Goal: Transaction & Acquisition: Obtain resource

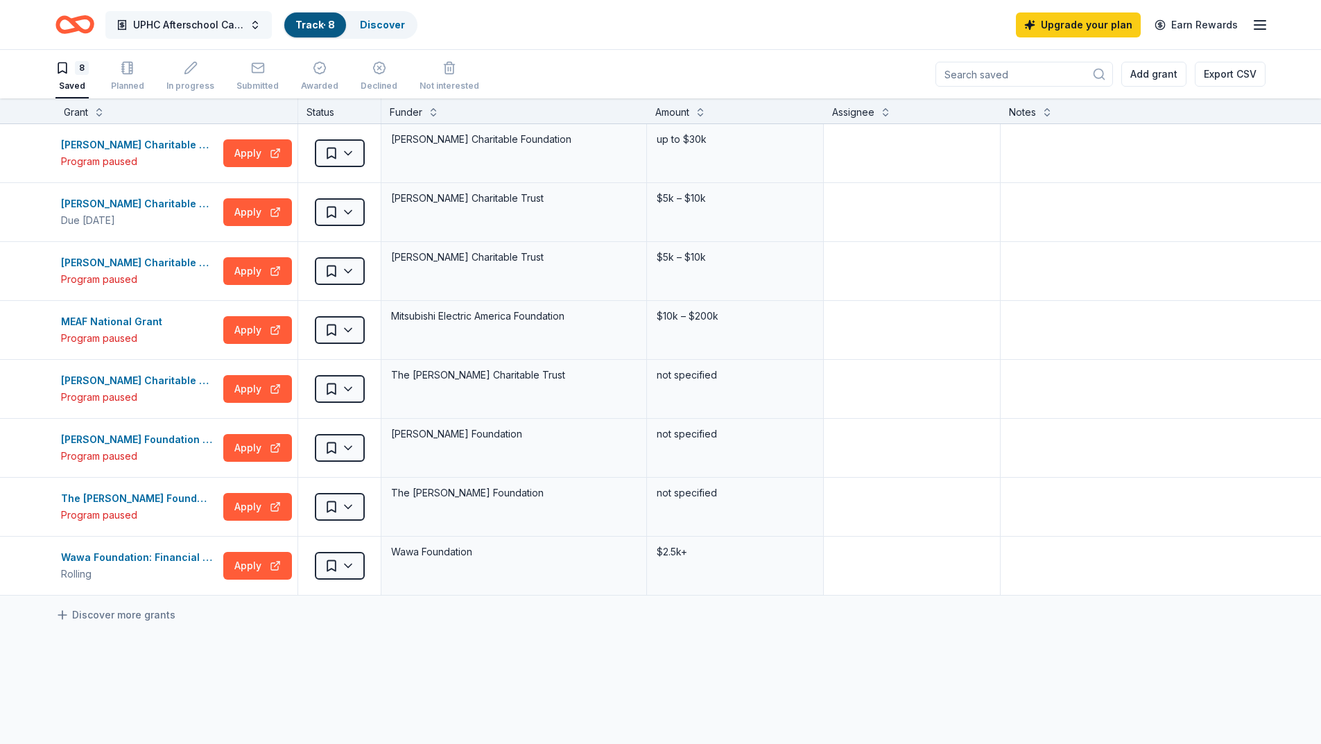
click at [175, 25] on span "UPHC Afterschool Care, Homework & Literacy Help Grant" at bounding box center [188, 25] width 111 height 17
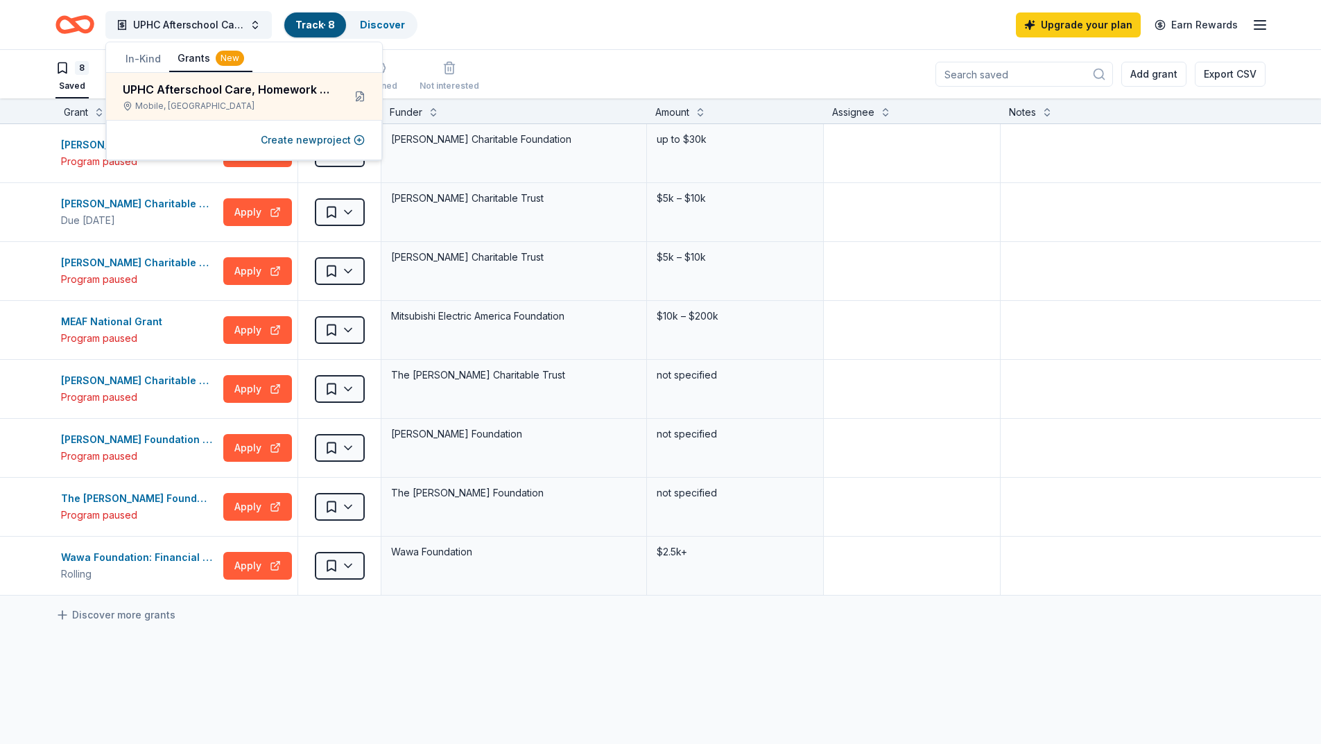
click at [144, 63] on button "In-Kind" at bounding box center [143, 58] width 52 height 25
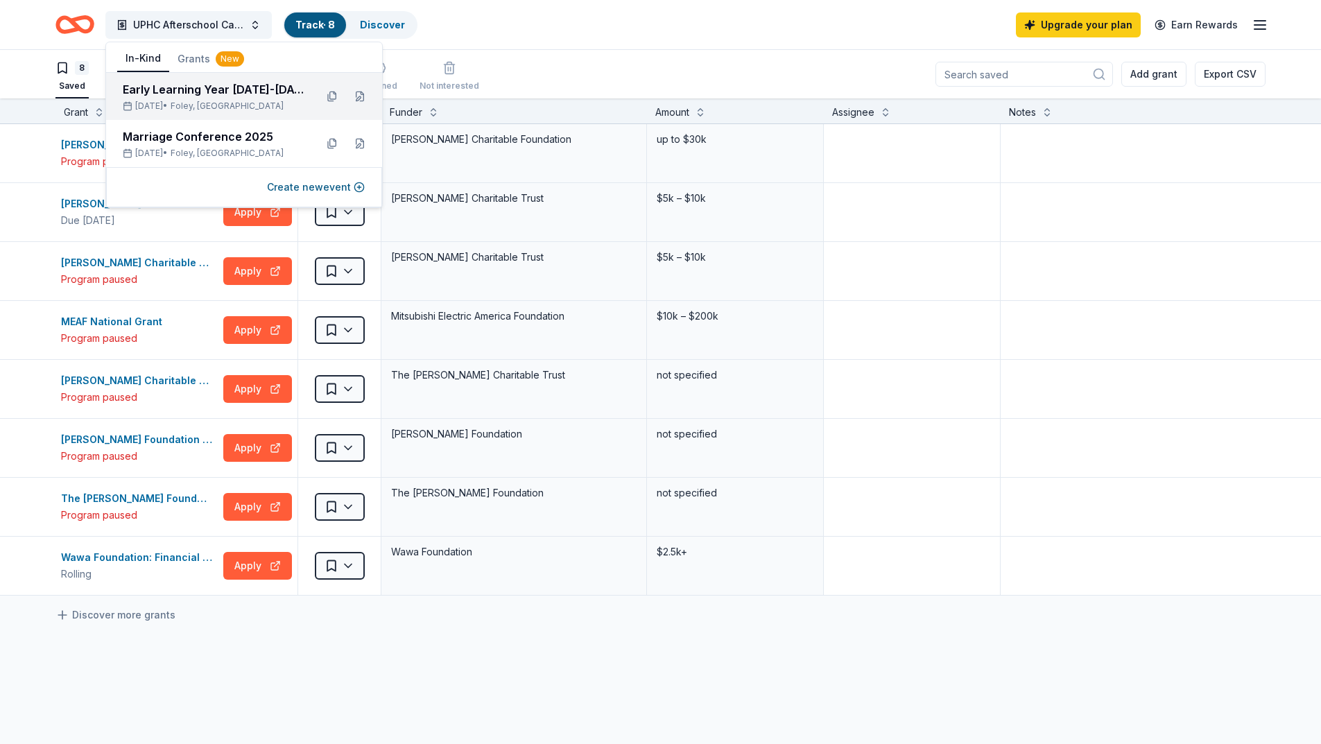
click at [185, 95] on div "Early Learning Year [DATE]-[DATE] Fall Festival and Yard Sale" at bounding box center [214, 89] width 182 height 17
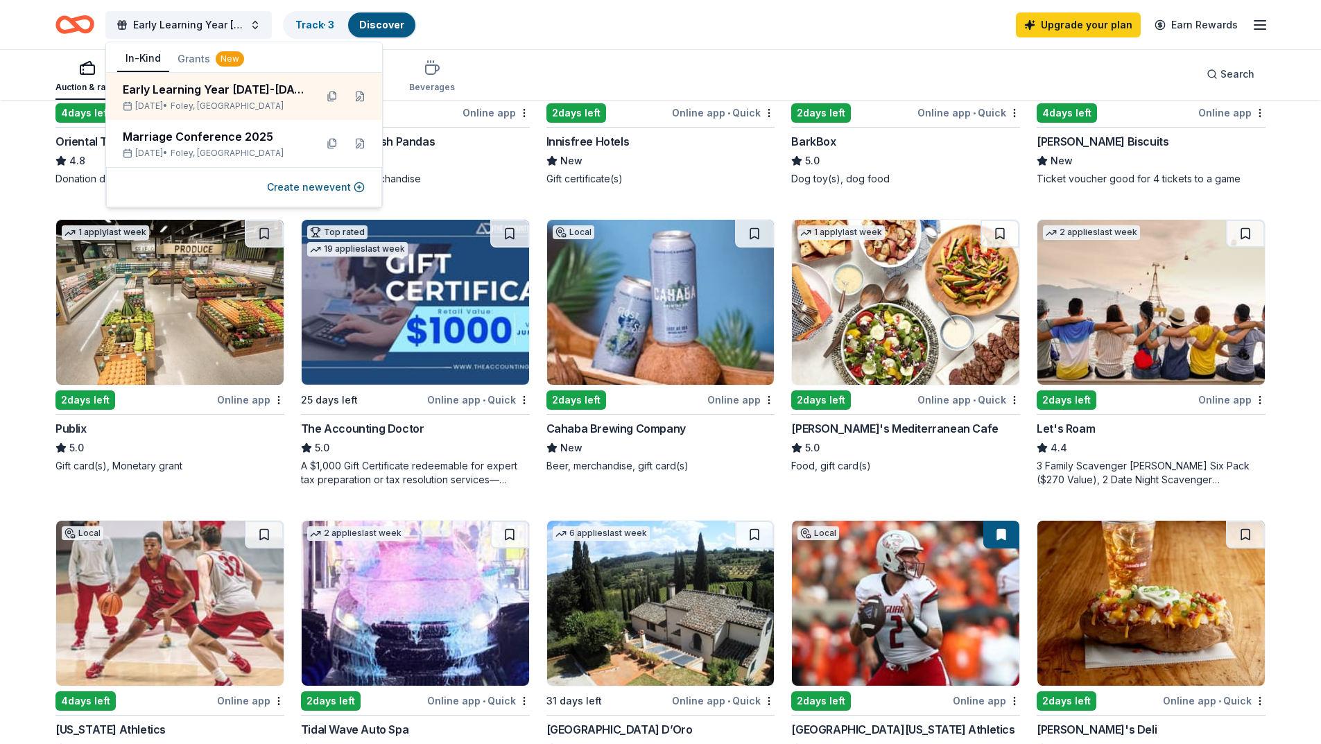
scroll to position [624, 0]
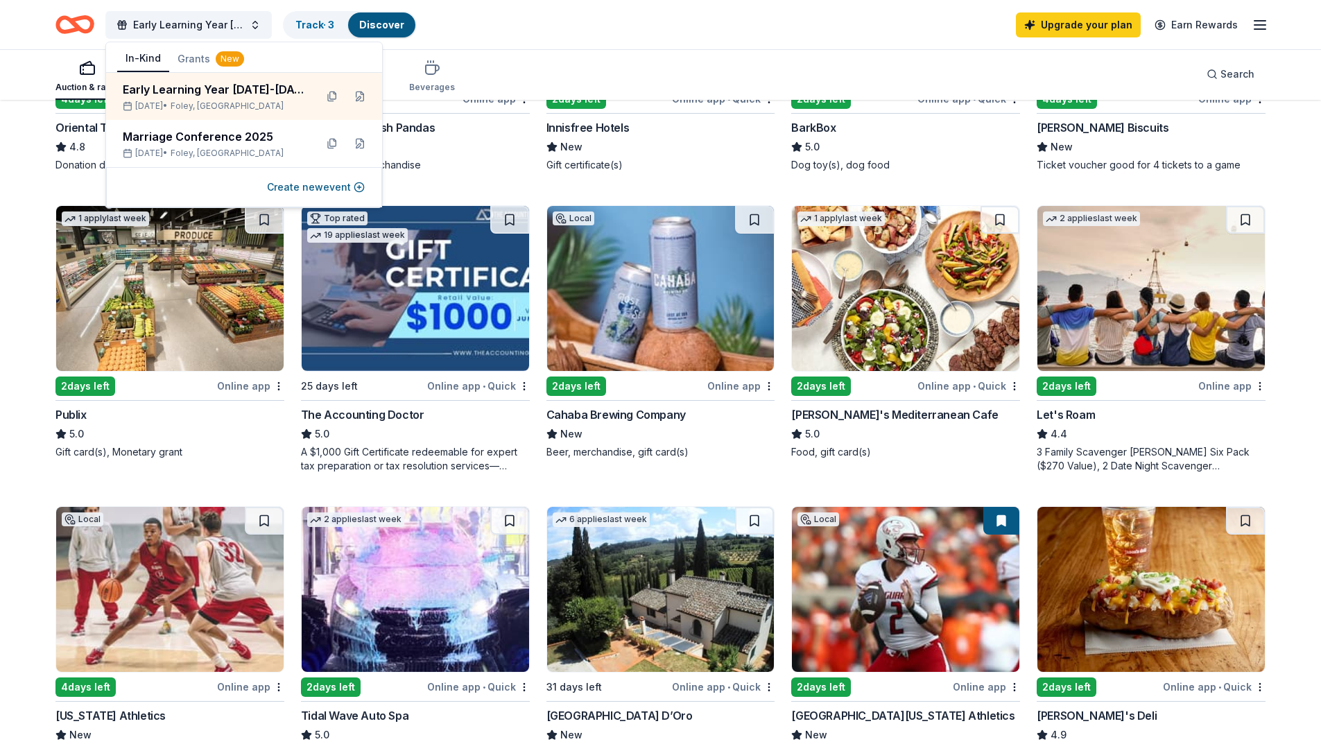
click at [988, 383] on div "Online app • Quick" at bounding box center [968, 385] width 103 height 17
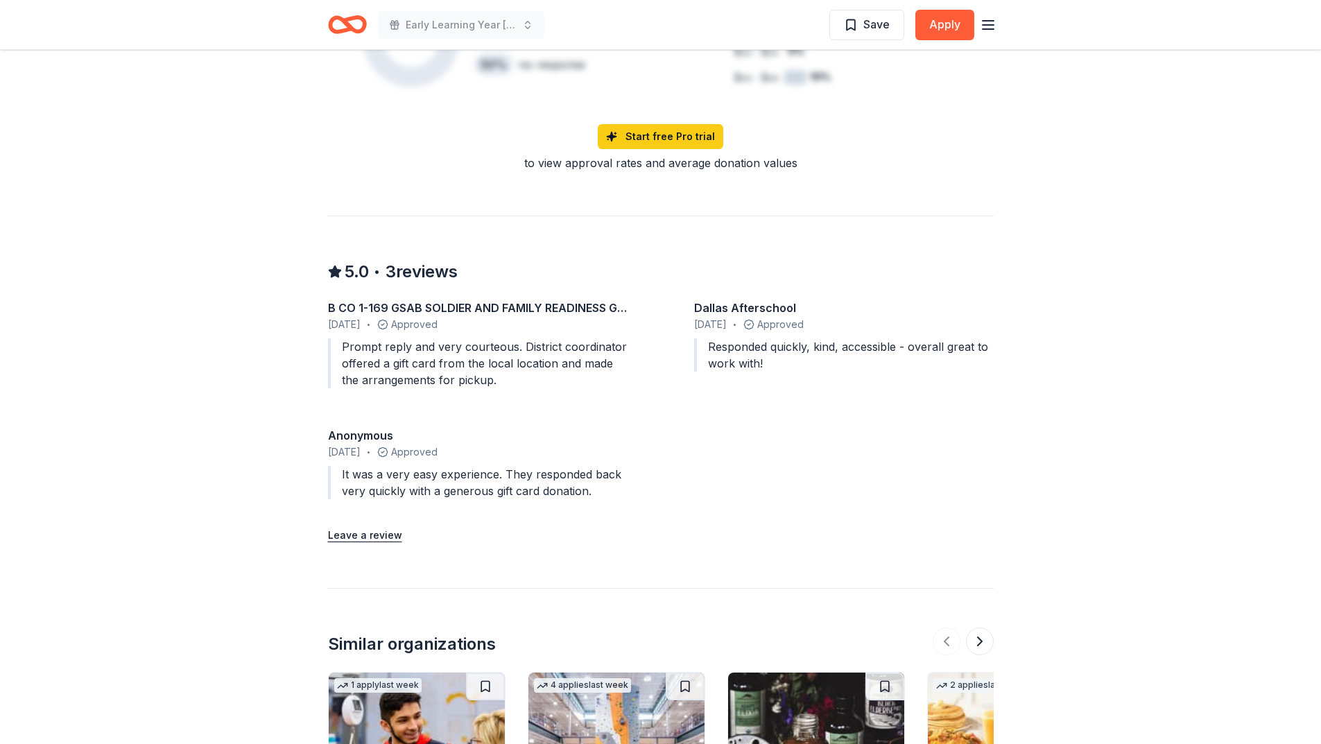
scroll to position [1109, 0]
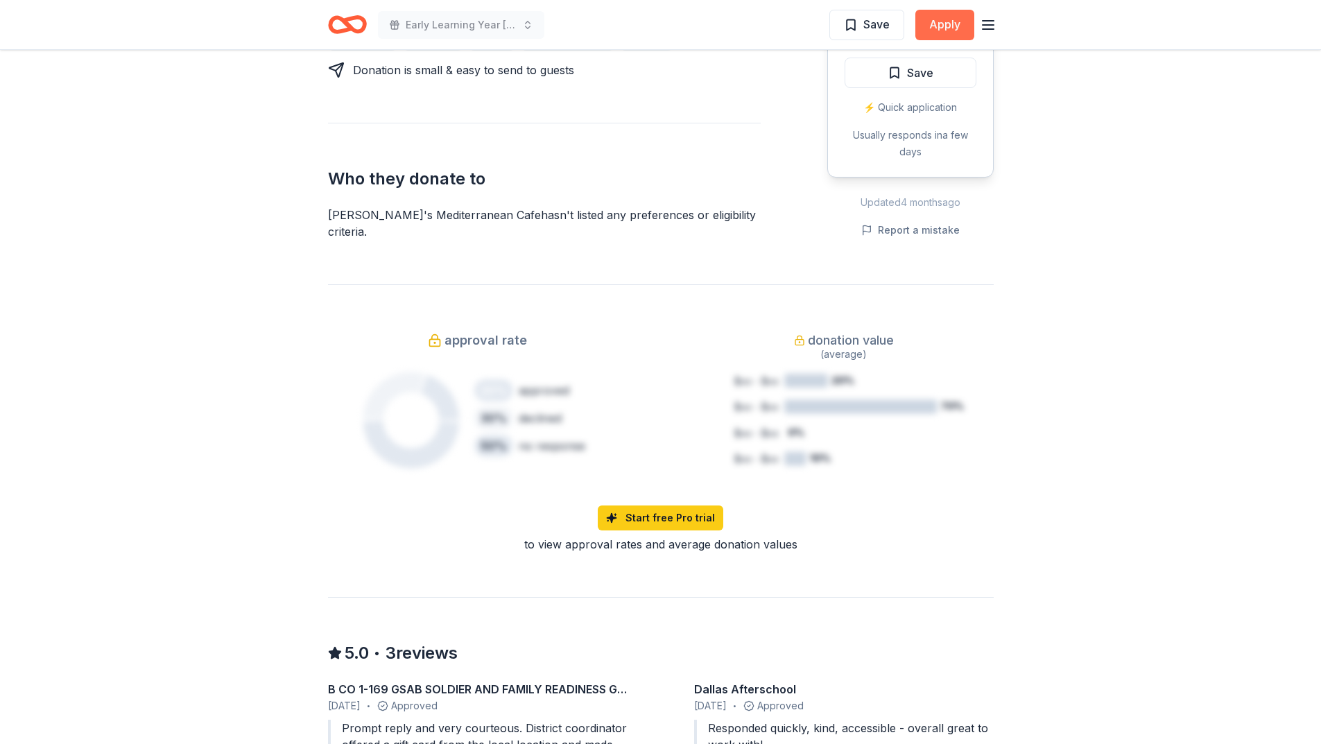
click at [950, 24] on button "Apply" at bounding box center [944, 25] width 59 height 31
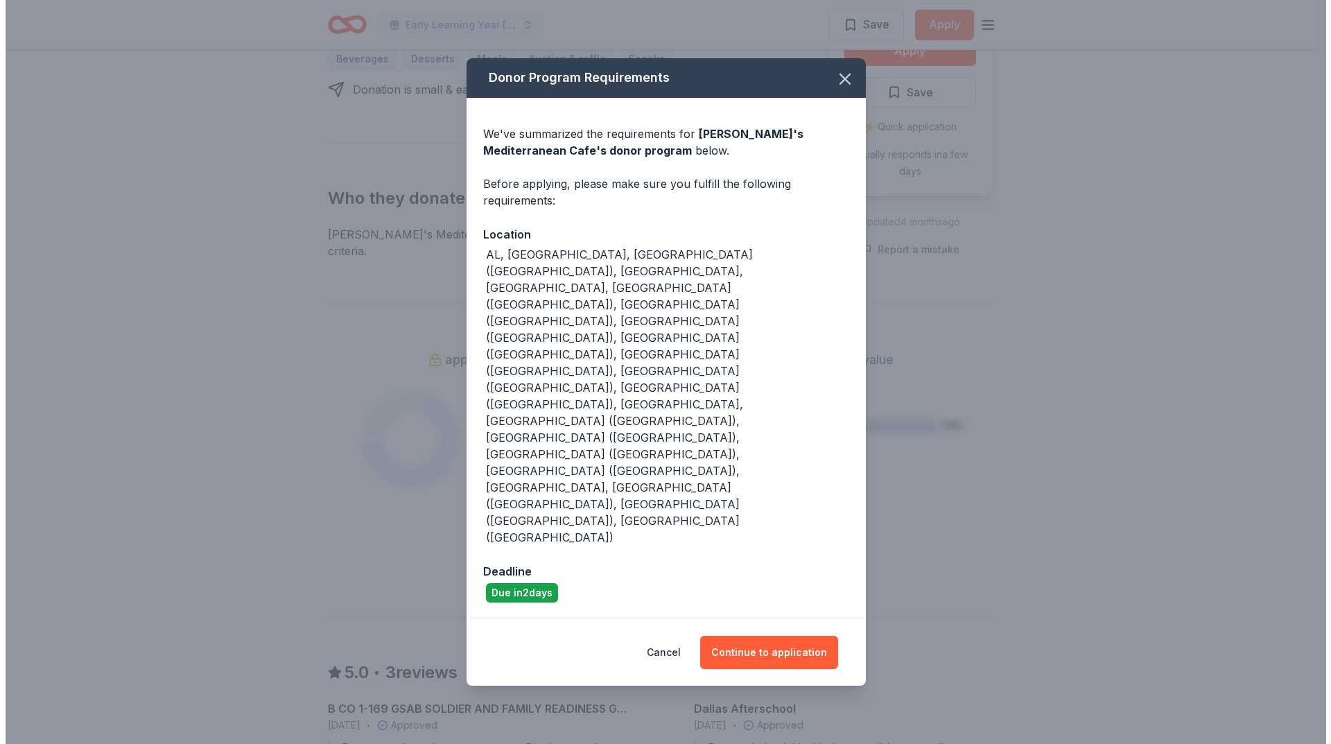
scroll to position [713, 0]
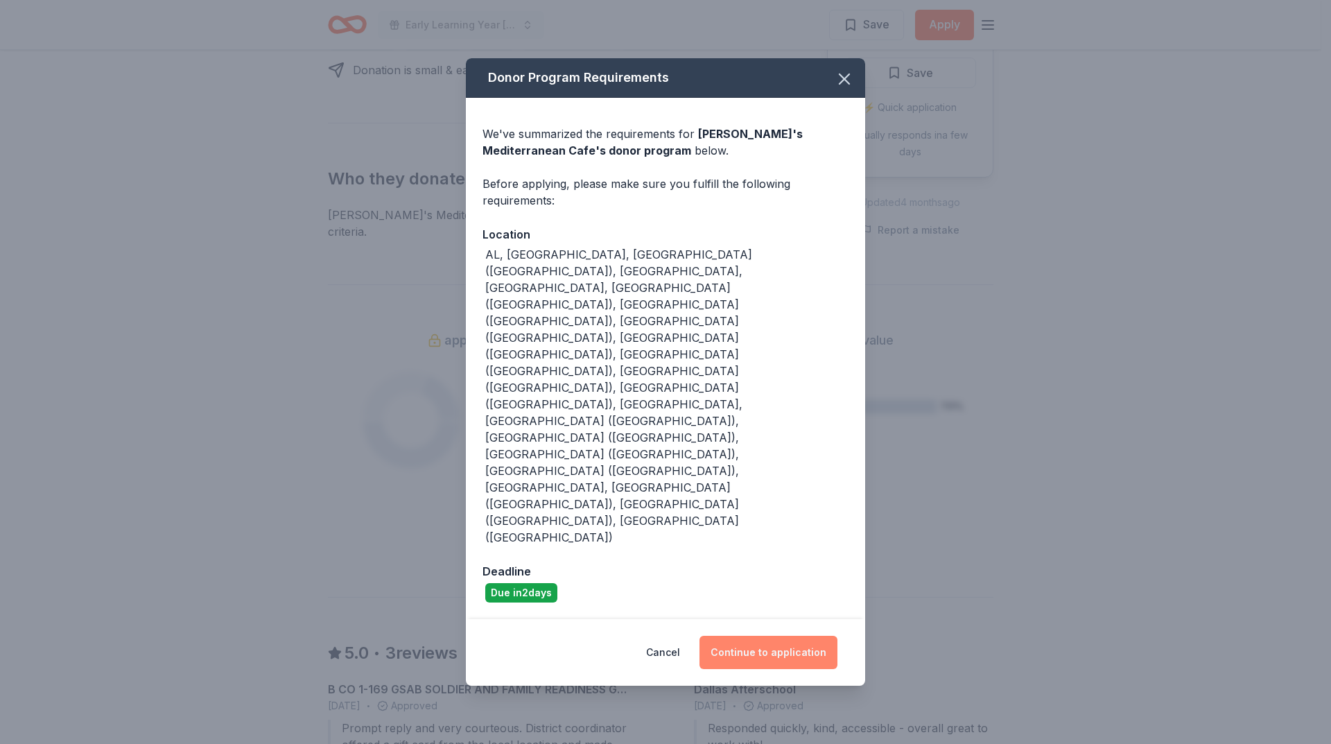
click at [772, 636] on button "Continue to application" at bounding box center [768, 652] width 138 height 33
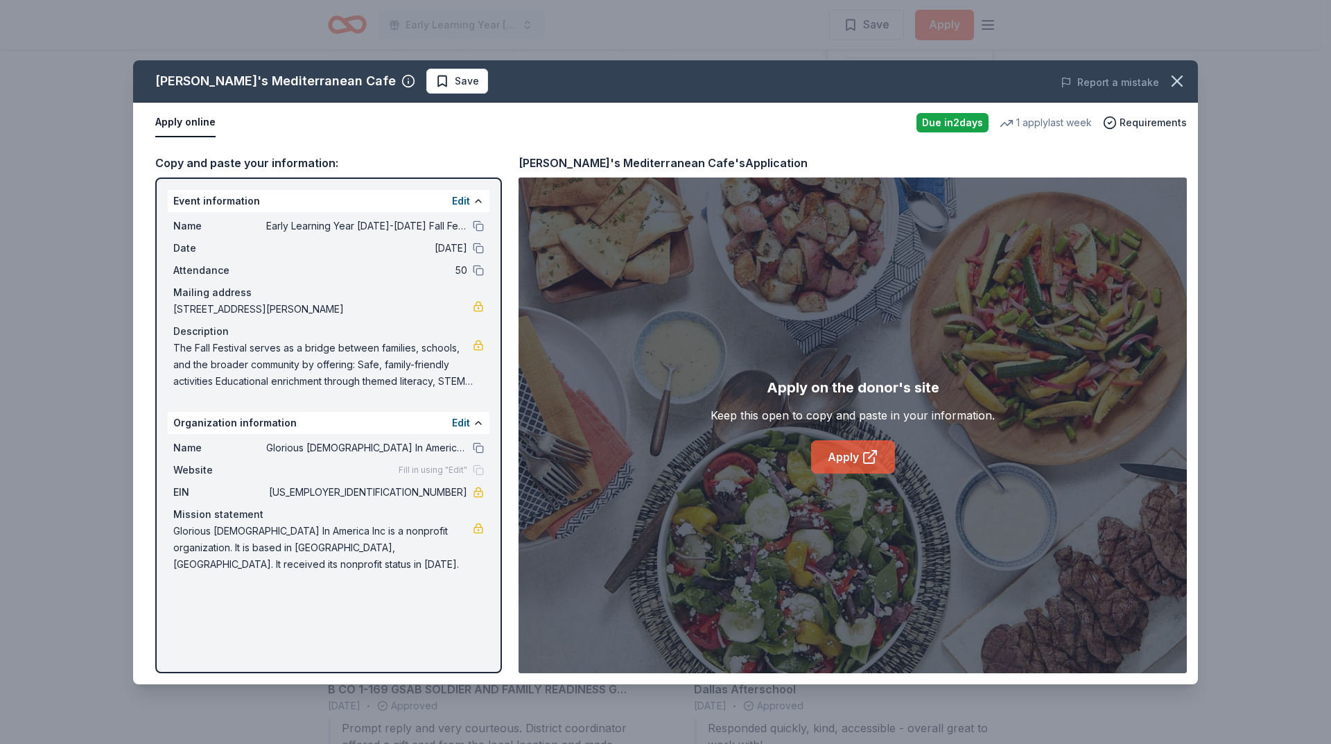
click at [857, 457] on link "Apply" at bounding box center [853, 456] width 84 height 33
